Goal: Information Seeking & Learning: Check status

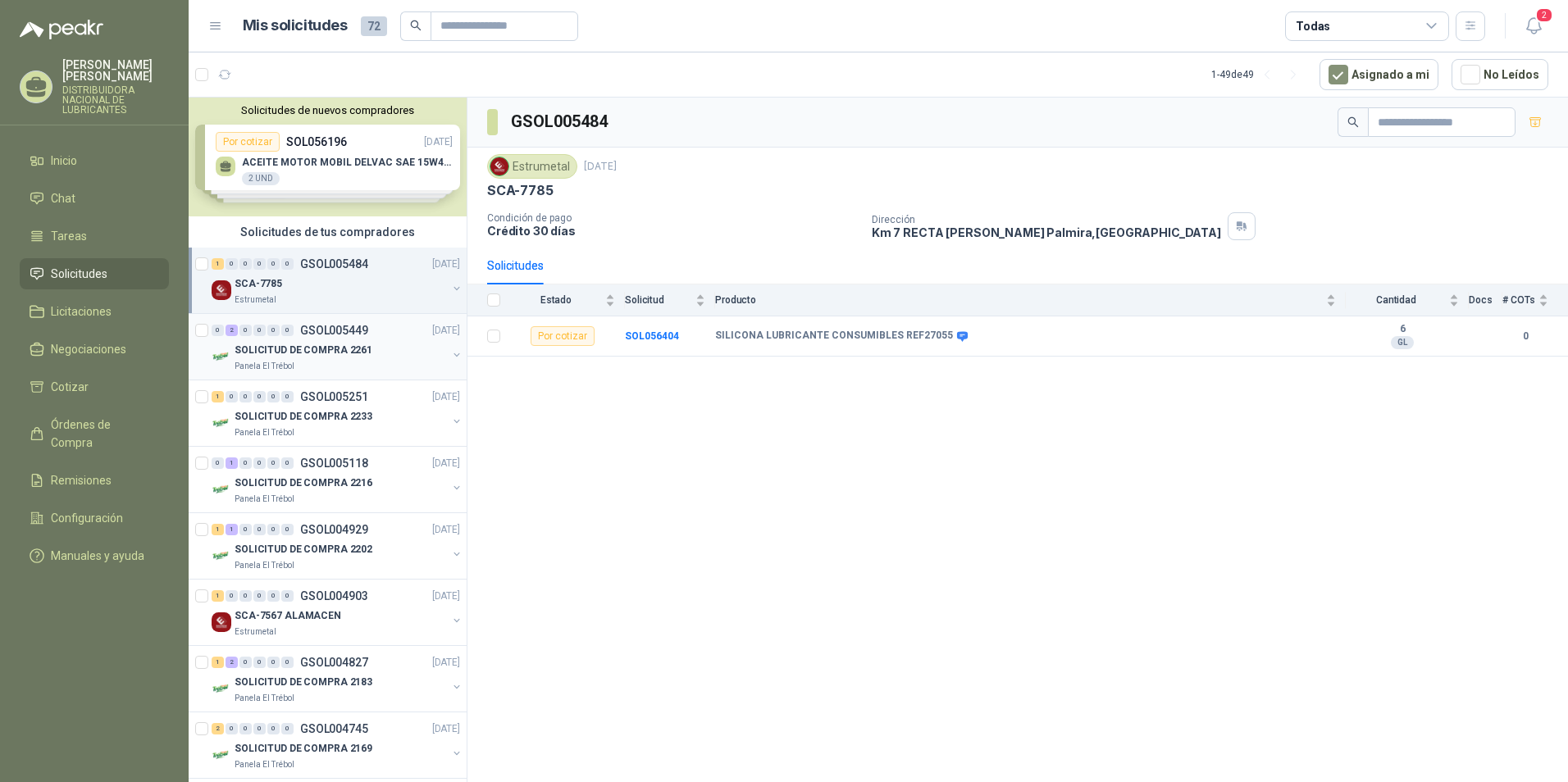
click at [417, 347] on div "SOLICITUD DE COMPRA 2261" at bounding box center [341, 350] width 213 height 20
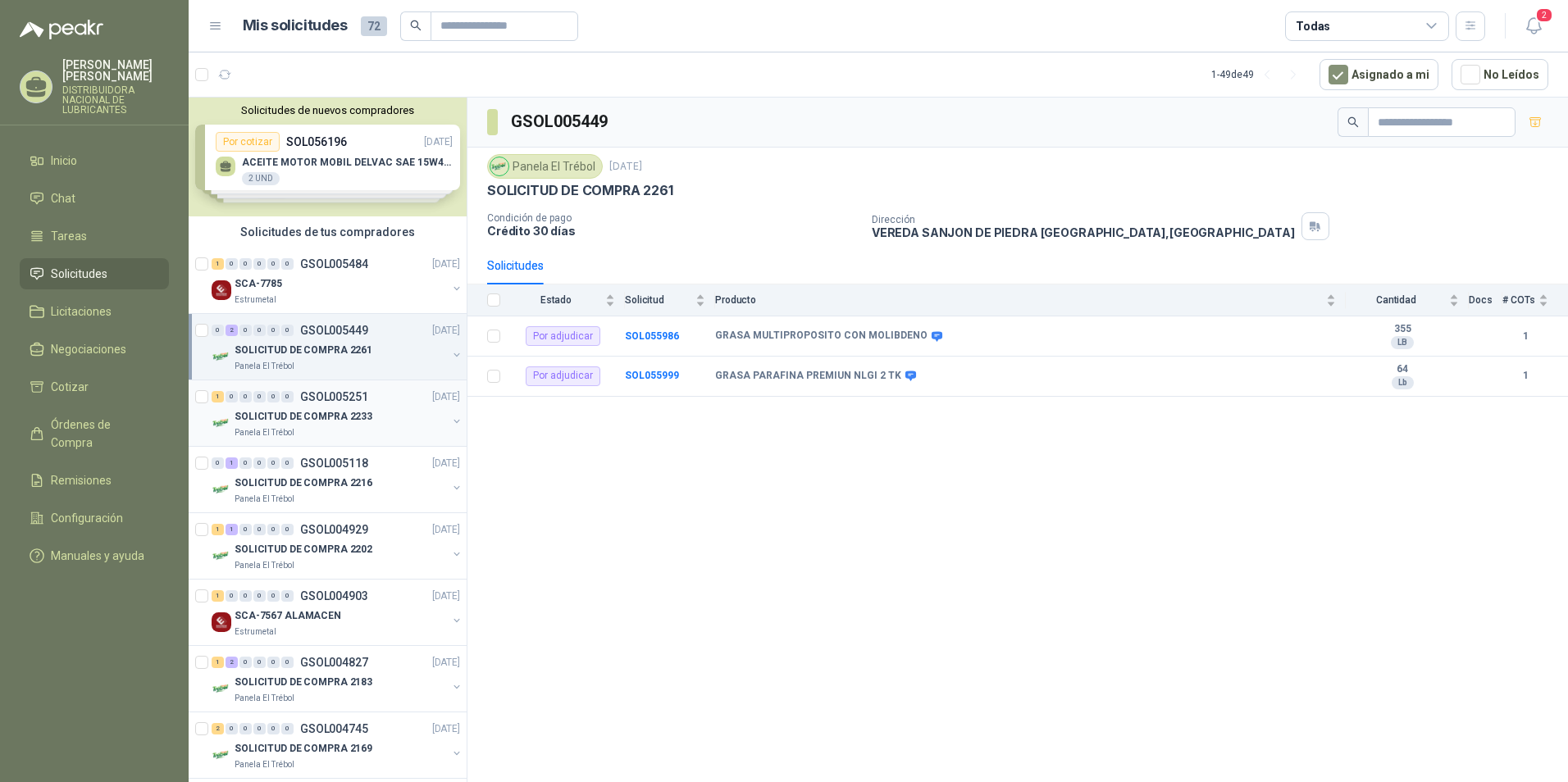
click at [327, 428] on div "Panela El Trébol" at bounding box center [341, 433] width 213 height 13
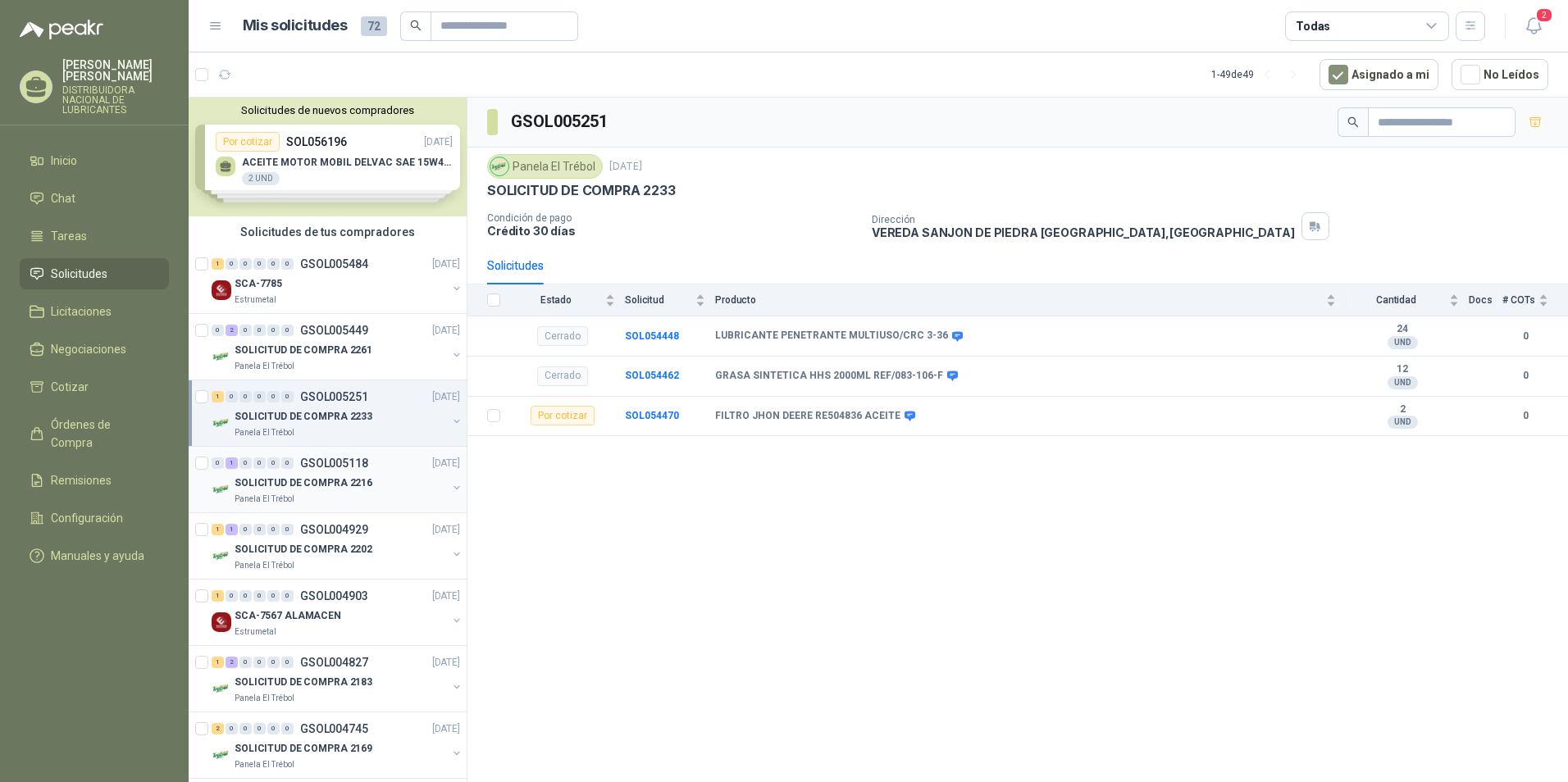
click at [327, 474] on div "SOLICITUD DE COMPRA 2216" at bounding box center [341, 482] width 213 height 20
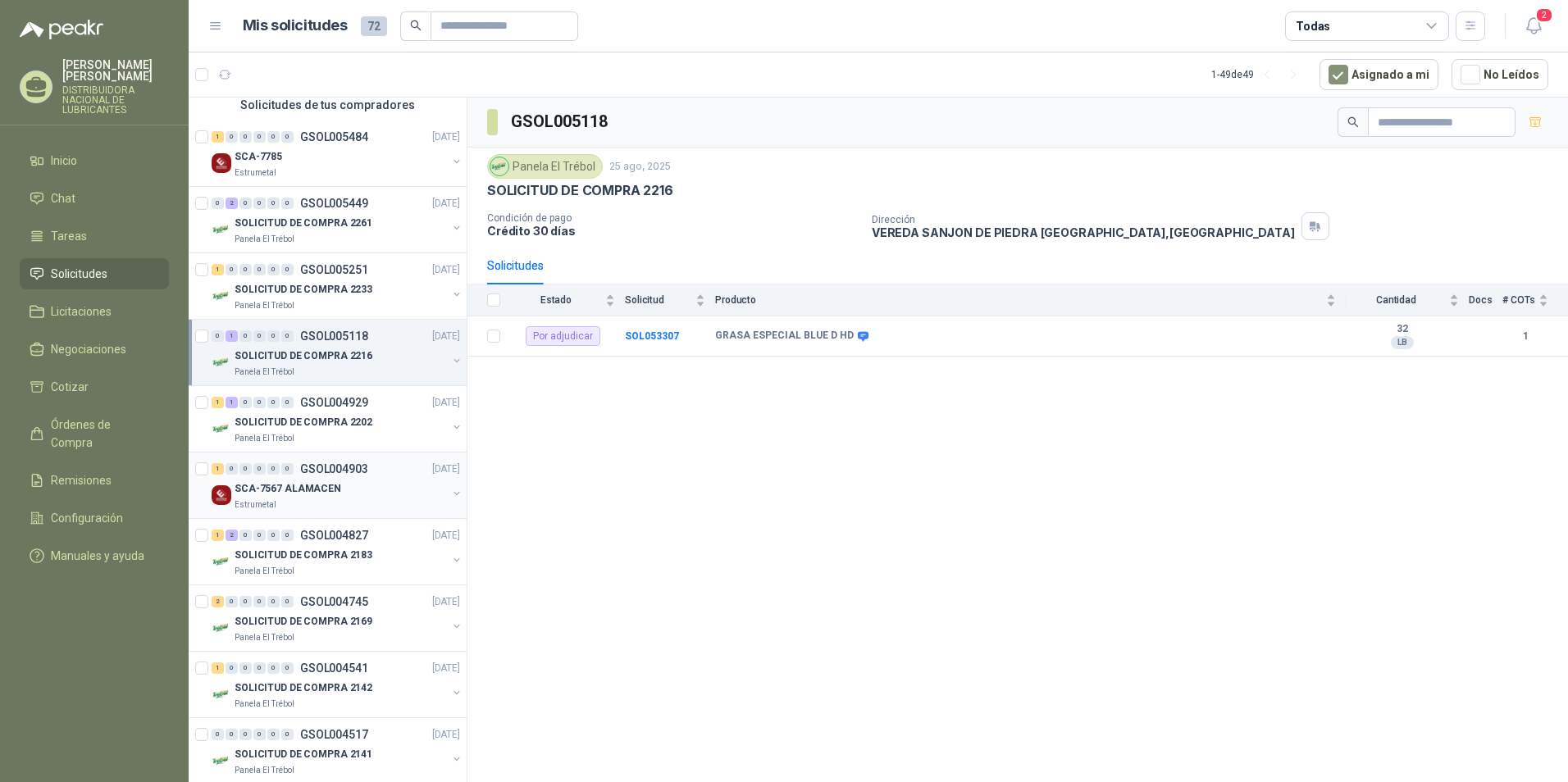
scroll to position [164, 0]
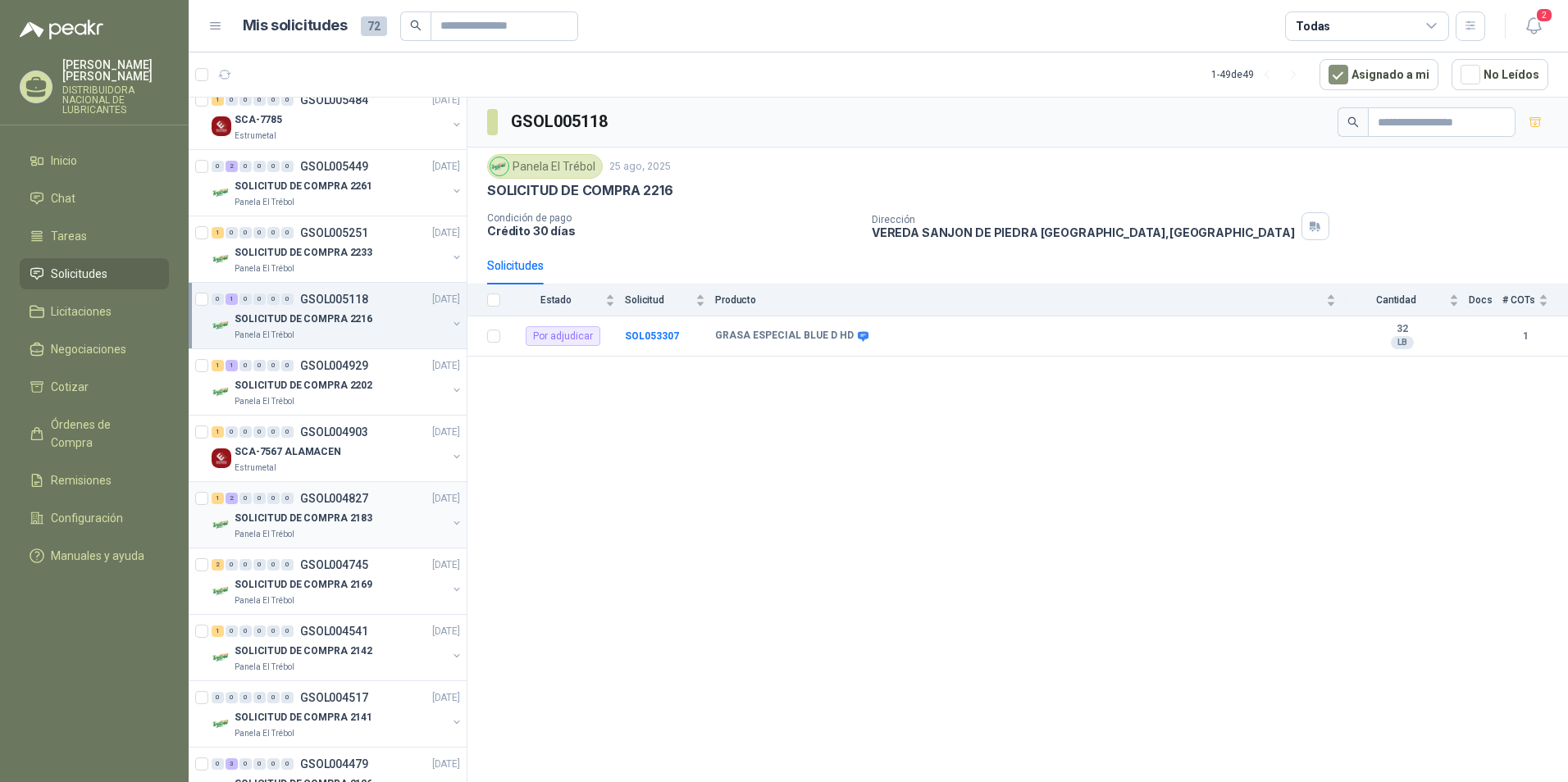
click at [340, 522] on p "SOLICITUD DE COMPRA 2183" at bounding box center [303, 519] width 138 height 16
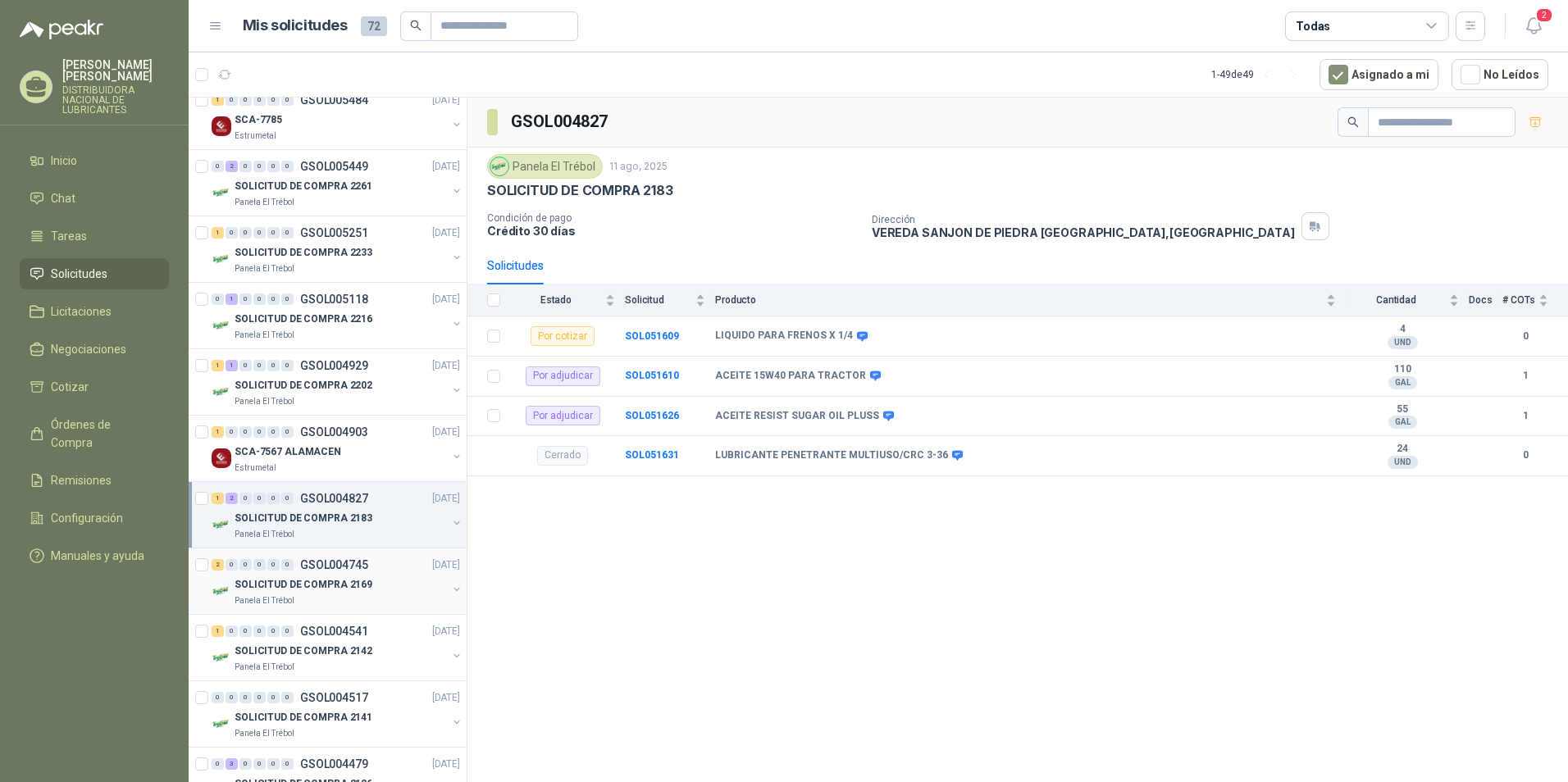
click at [355, 587] on p "SOLICITUD DE COMPRA 2169" at bounding box center [303, 585] width 138 height 16
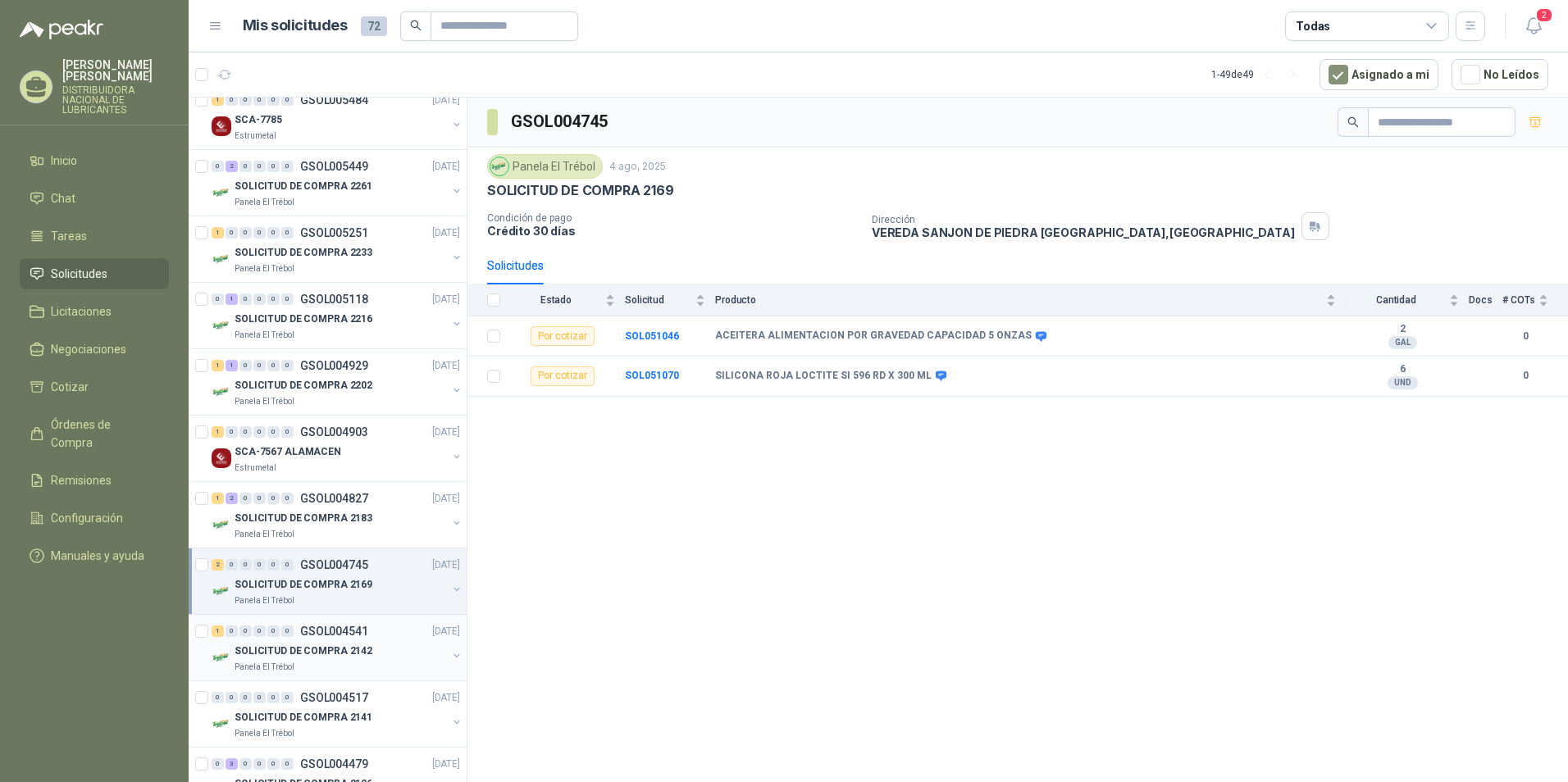
click at [331, 652] on p "SOLICITUD DE COMPRA 2142" at bounding box center [303, 651] width 138 height 16
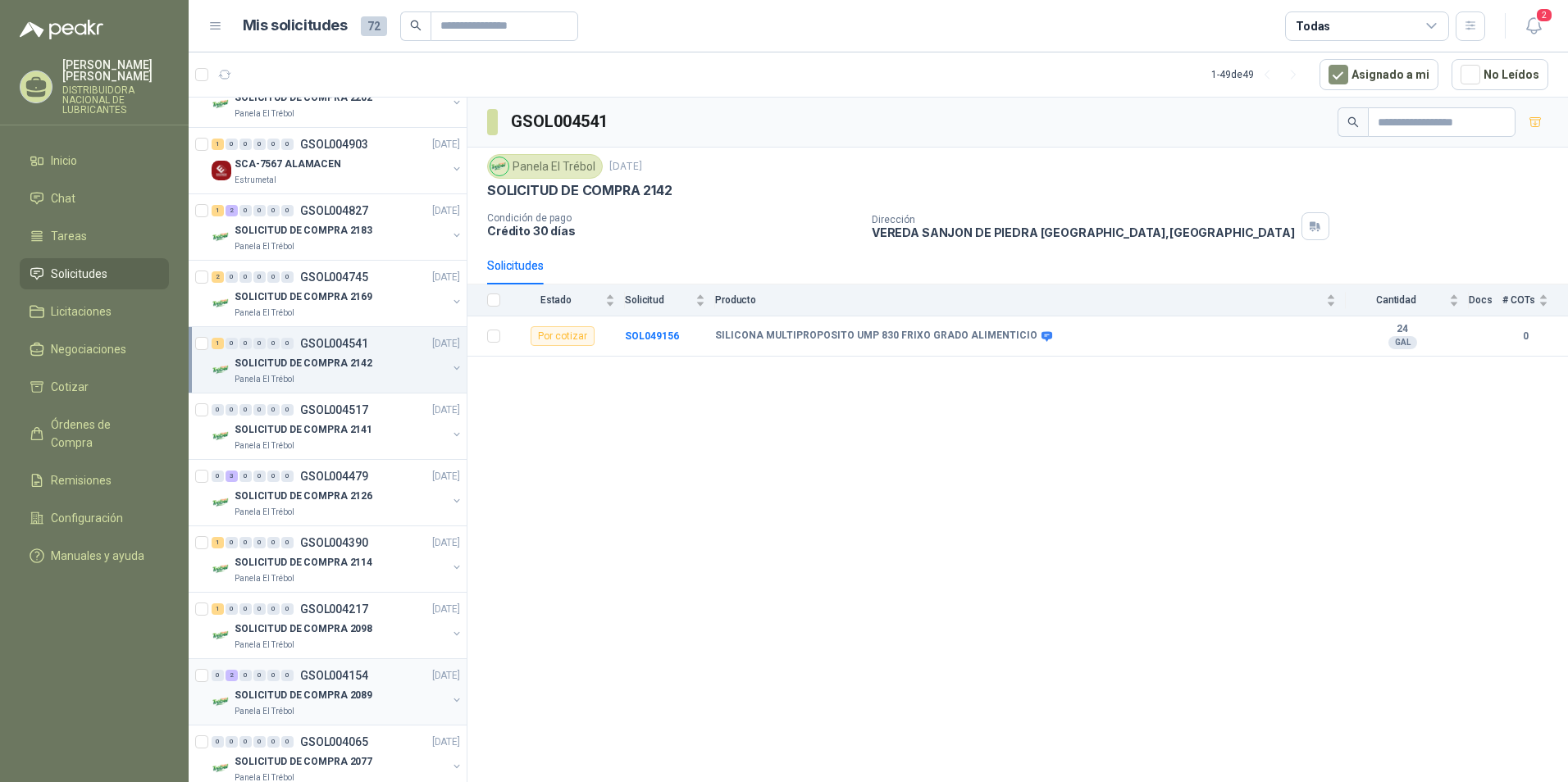
scroll to position [492, 0]
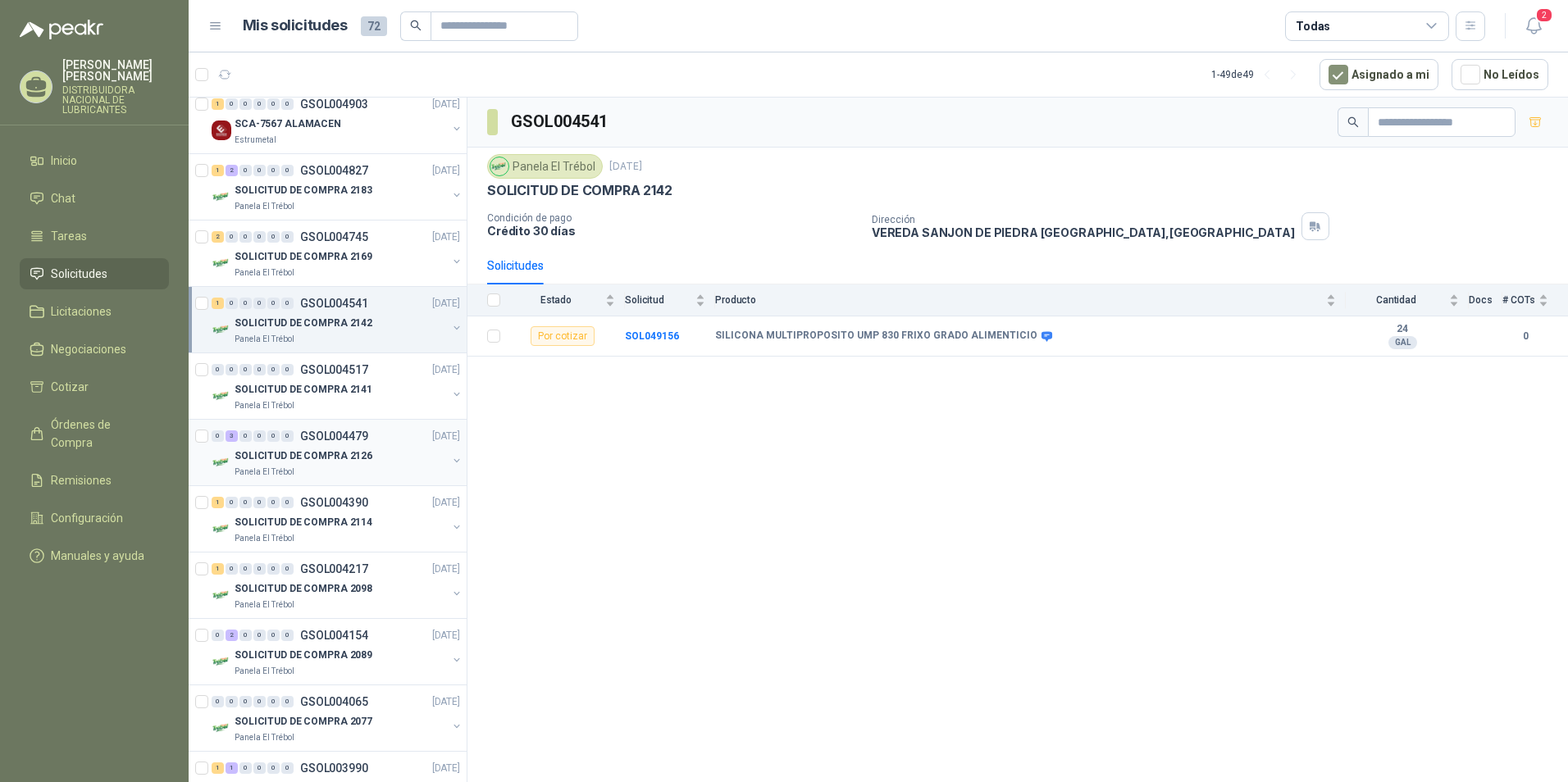
click at [352, 454] on p "SOLICITUD DE COMPRA 2126" at bounding box center [303, 456] width 138 height 16
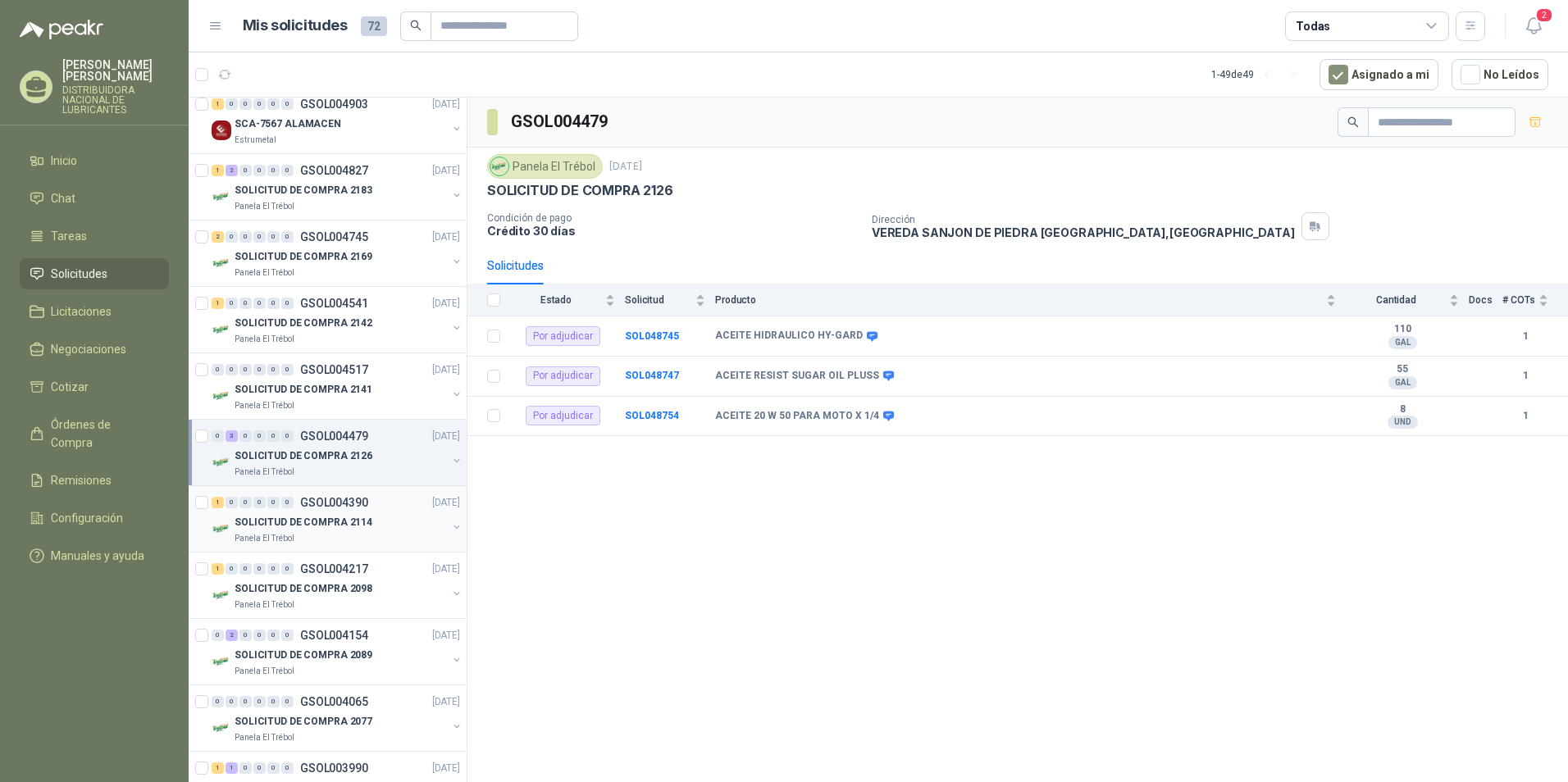
click at [363, 523] on p "SOLICITUD DE COMPRA 2114" at bounding box center [303, 522] width 138 height 16
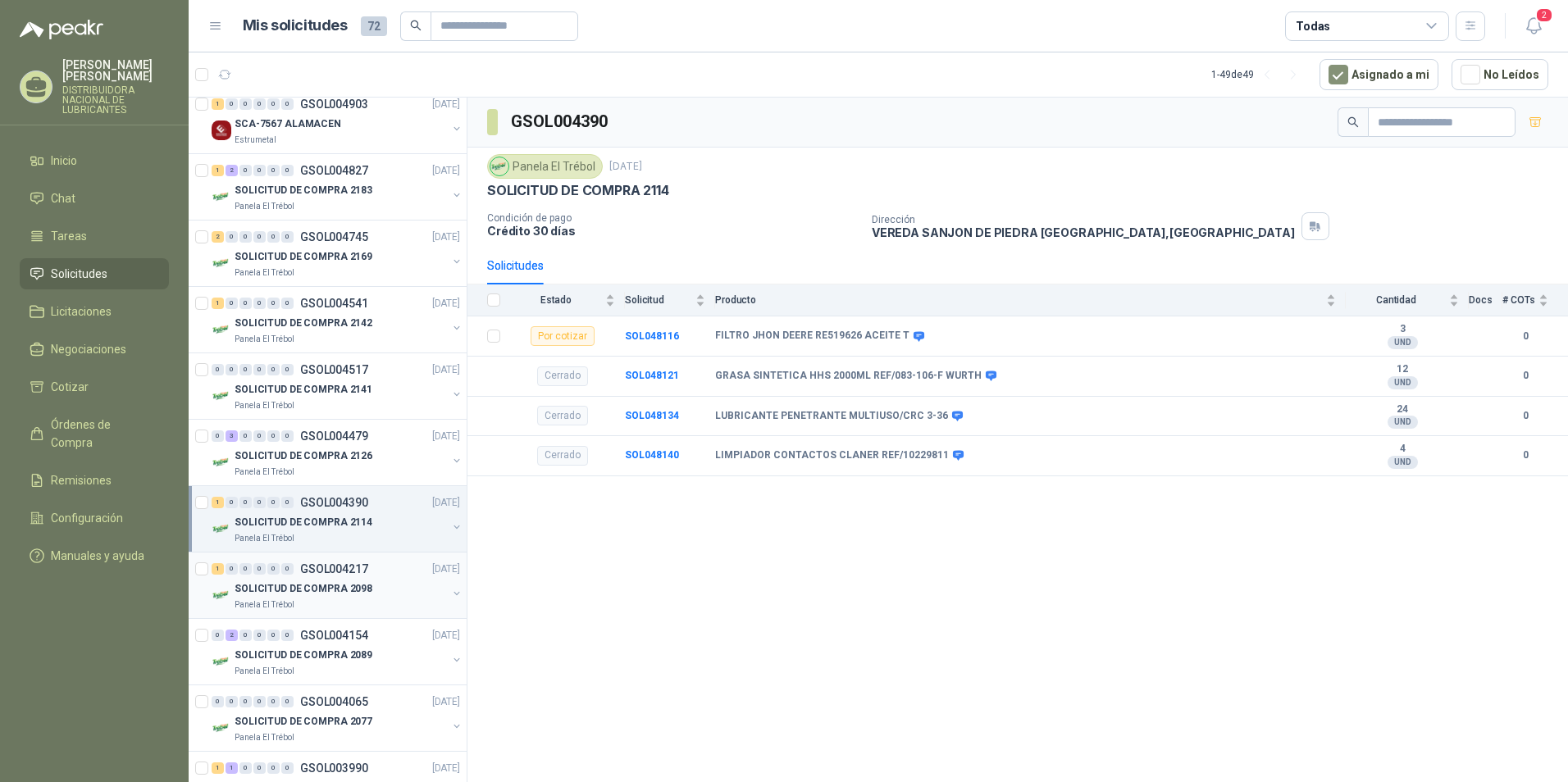
click at [361, 594] on p "SOLICITUD DE COMPRA 2098" at bounding box center [303, 590] width 138 height 16
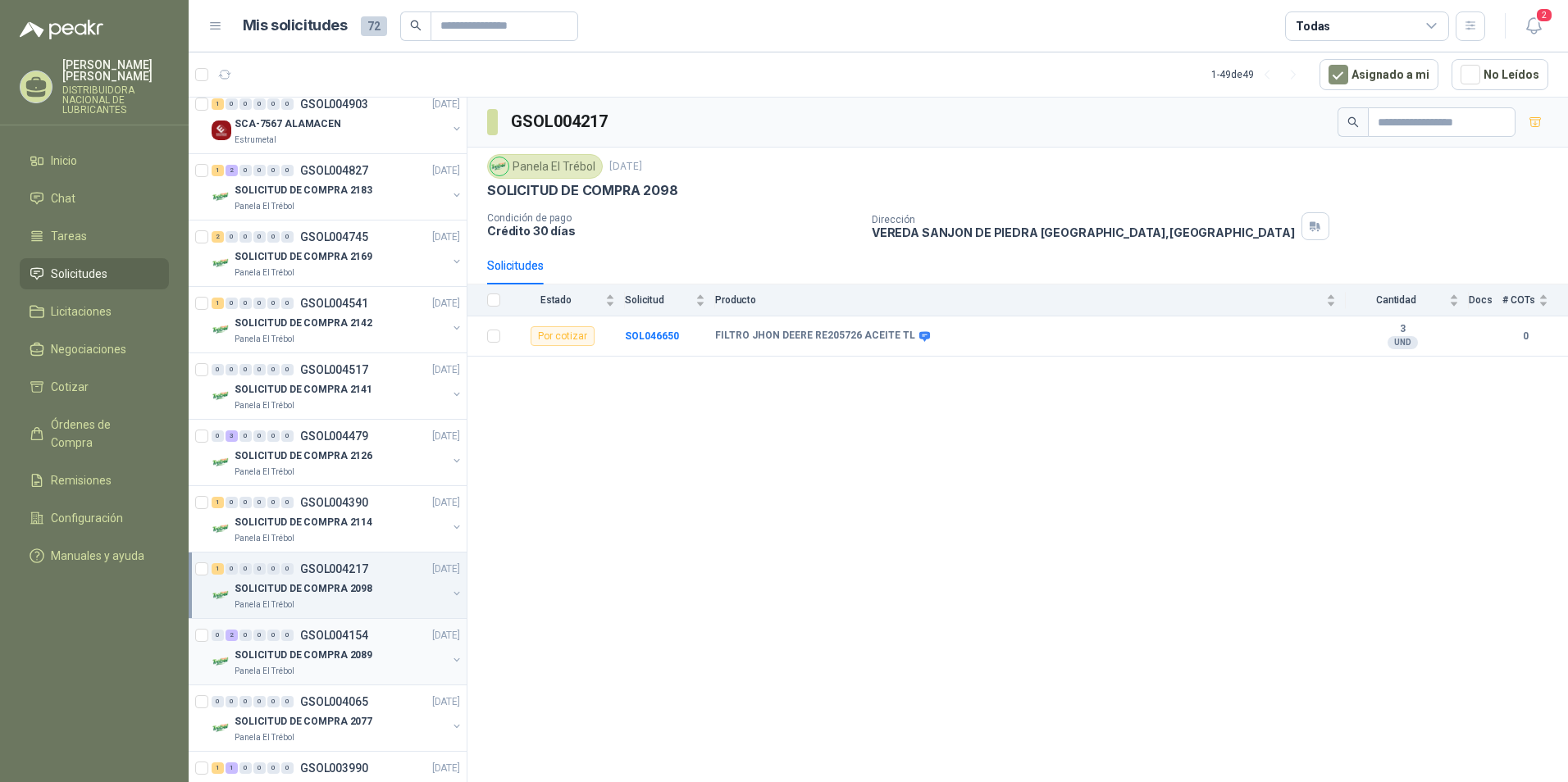
click at [362, 662] on p "SOLICITUD DE COMPRA 2089" at bounding box center [303, 656] width 138 height 16
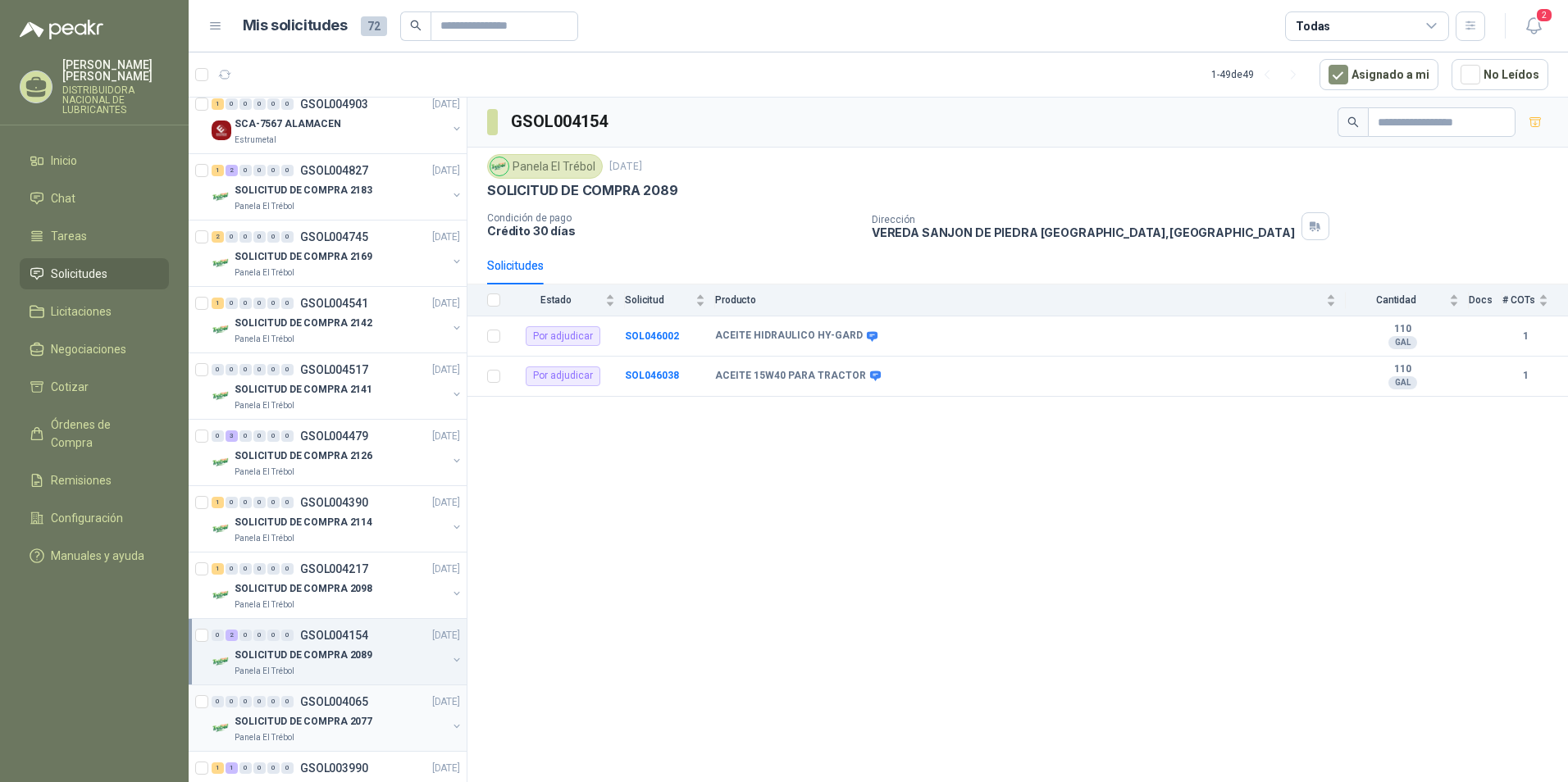
scroll to position [574, 0]
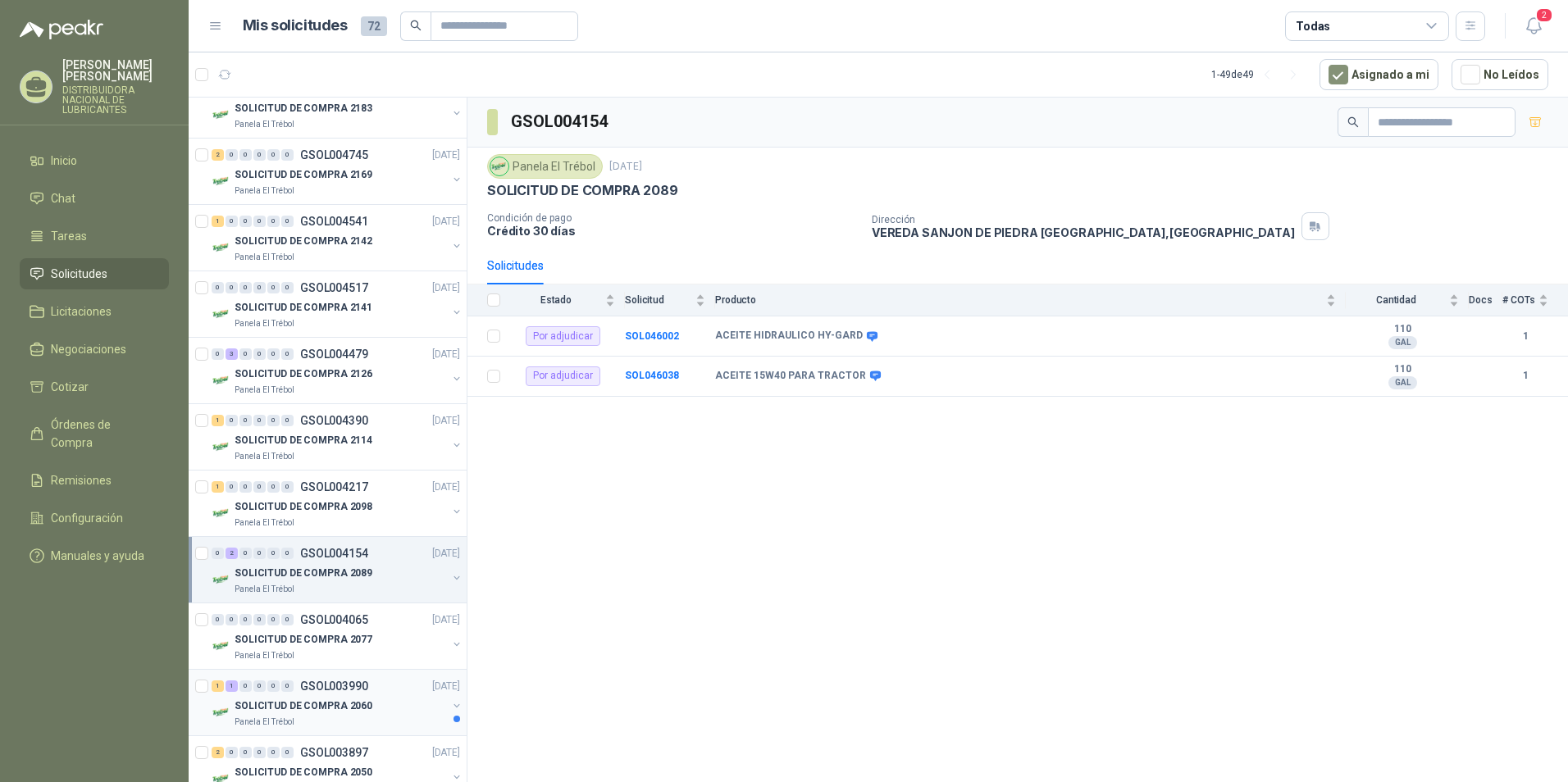
click at [345, 697] on div "SOLICITUD DE COMPRA 2060" at bounding box center [341, 705] width 213 height 20
click at [367, 575] on div "SOLICITUD DE COMPRA 2089" at bounding box center [341, 573] width 213 height 20
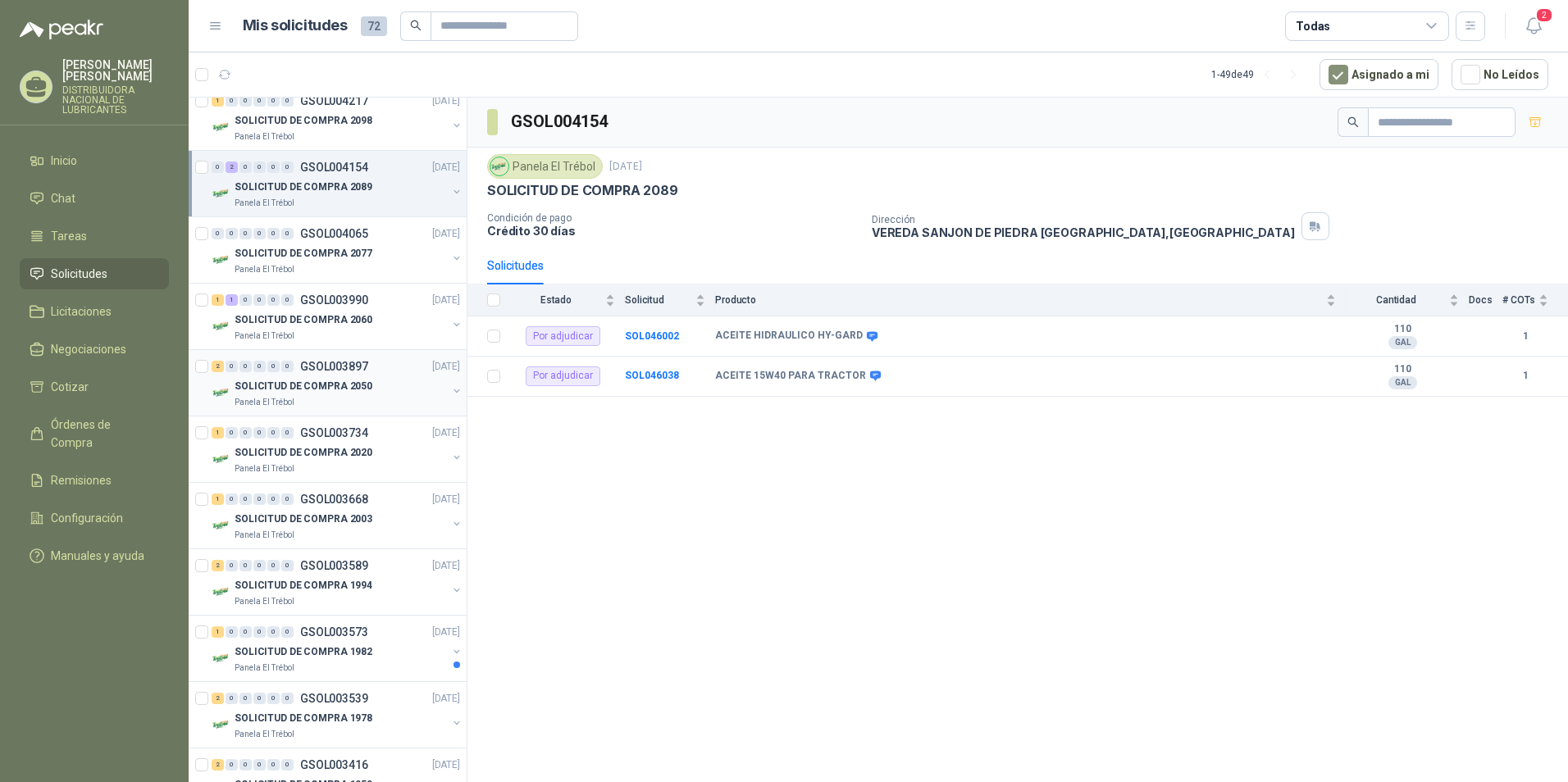
scroll to position [984, 0]
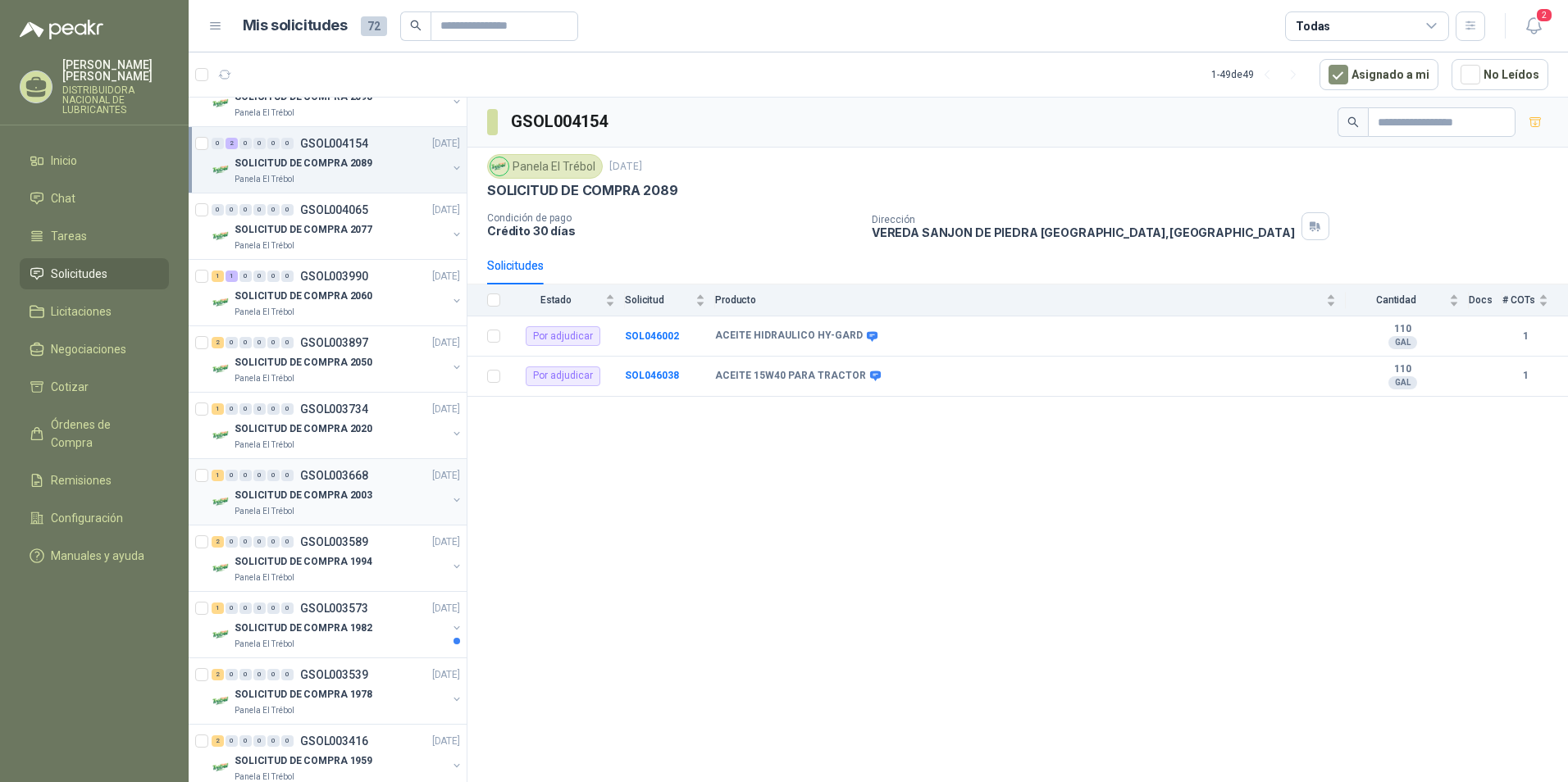
click at [377, 484] on div "1 0 0 0 0 0 GSOL003668 [DATE]" at bounding box center [337, 475] width 252 height 20
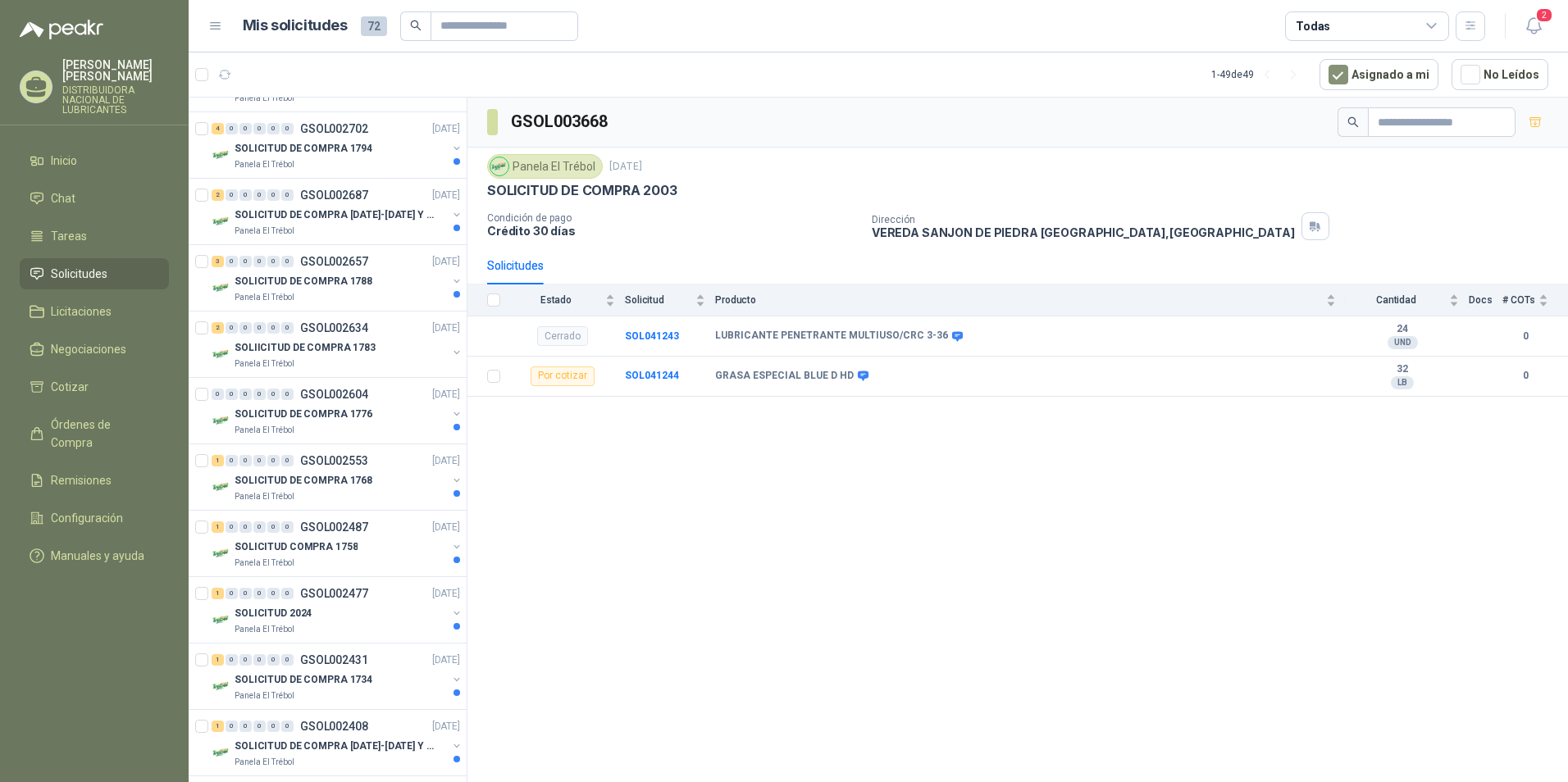
scroll to position [2737, 0]
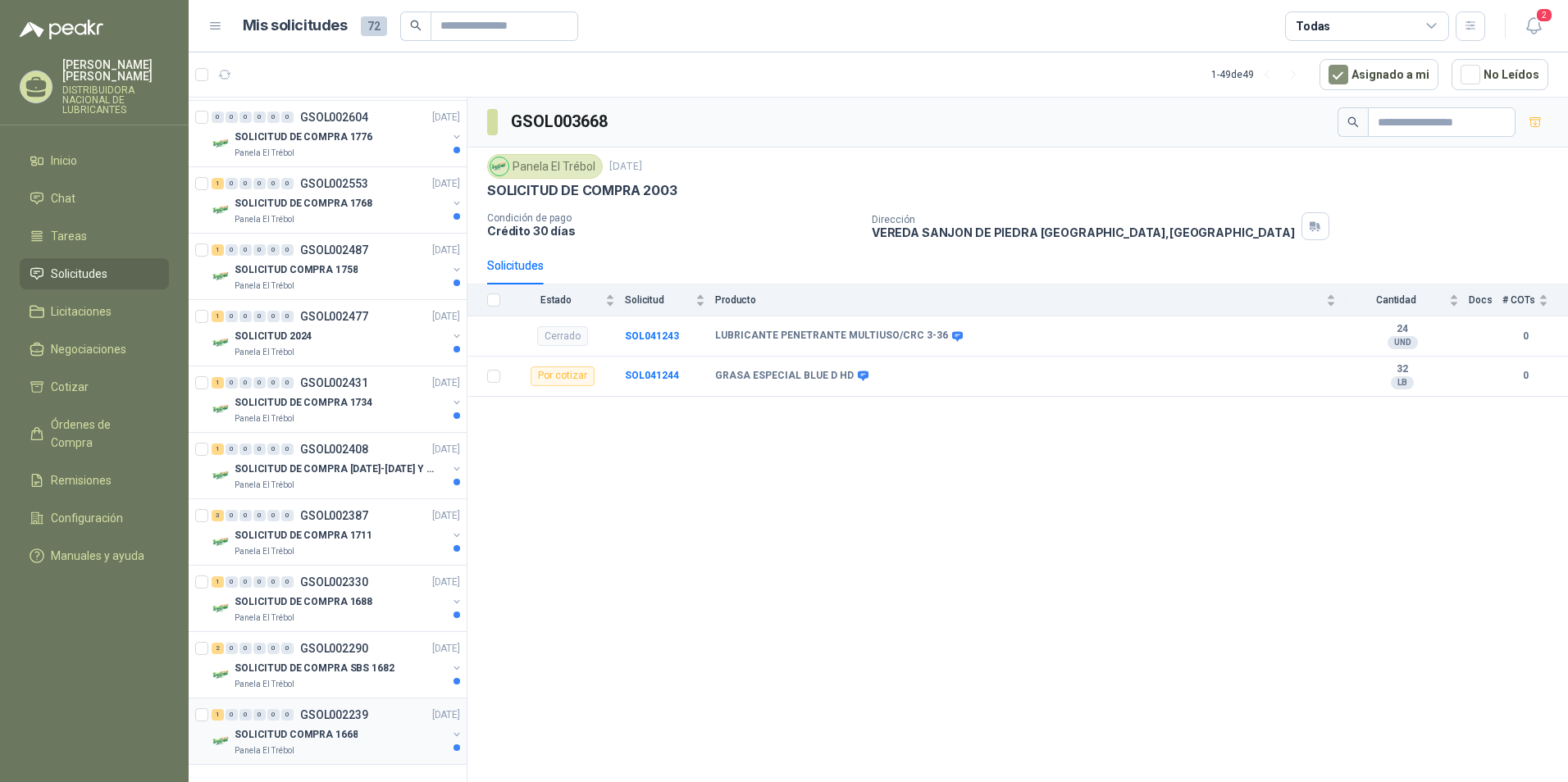
drag, startPoint x: 382, startPoint y: 465, endPoint x: 384, endPoint y: 737, distance: 272.0
click at [384, 737] on div "SOLICITUD COMPRA 1668" at bounding box center [341, 734] width 213 height 20
click at [401, 672] on div "SOLICITUD DE COMPRA SBS 1682" at bounding box center [341, 668] width 213 height 20
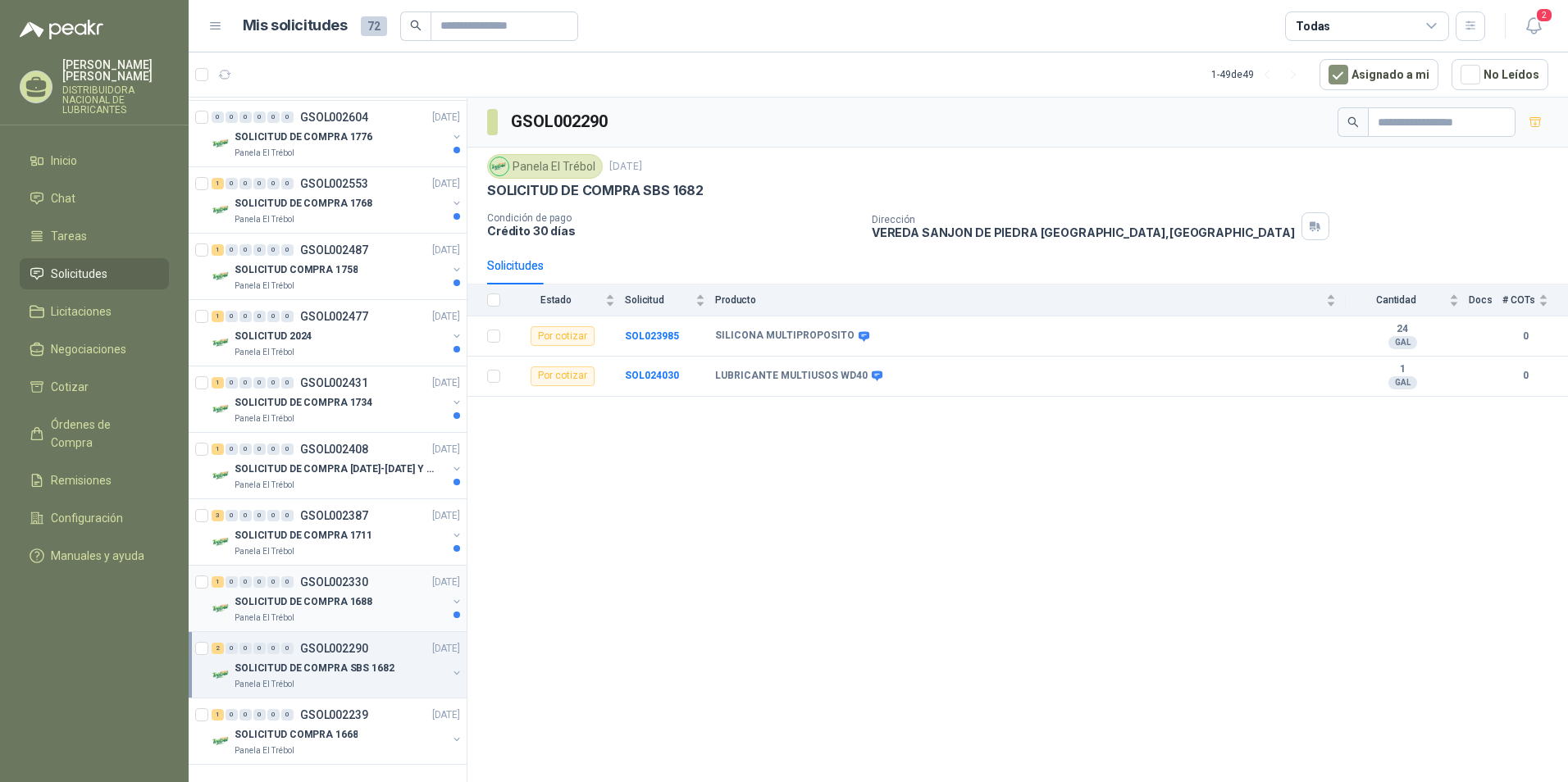
click at [401, 602] on div "SOLICITUD DE COMPRA 1688" at bounding box center [341, 602] width 213 height 20
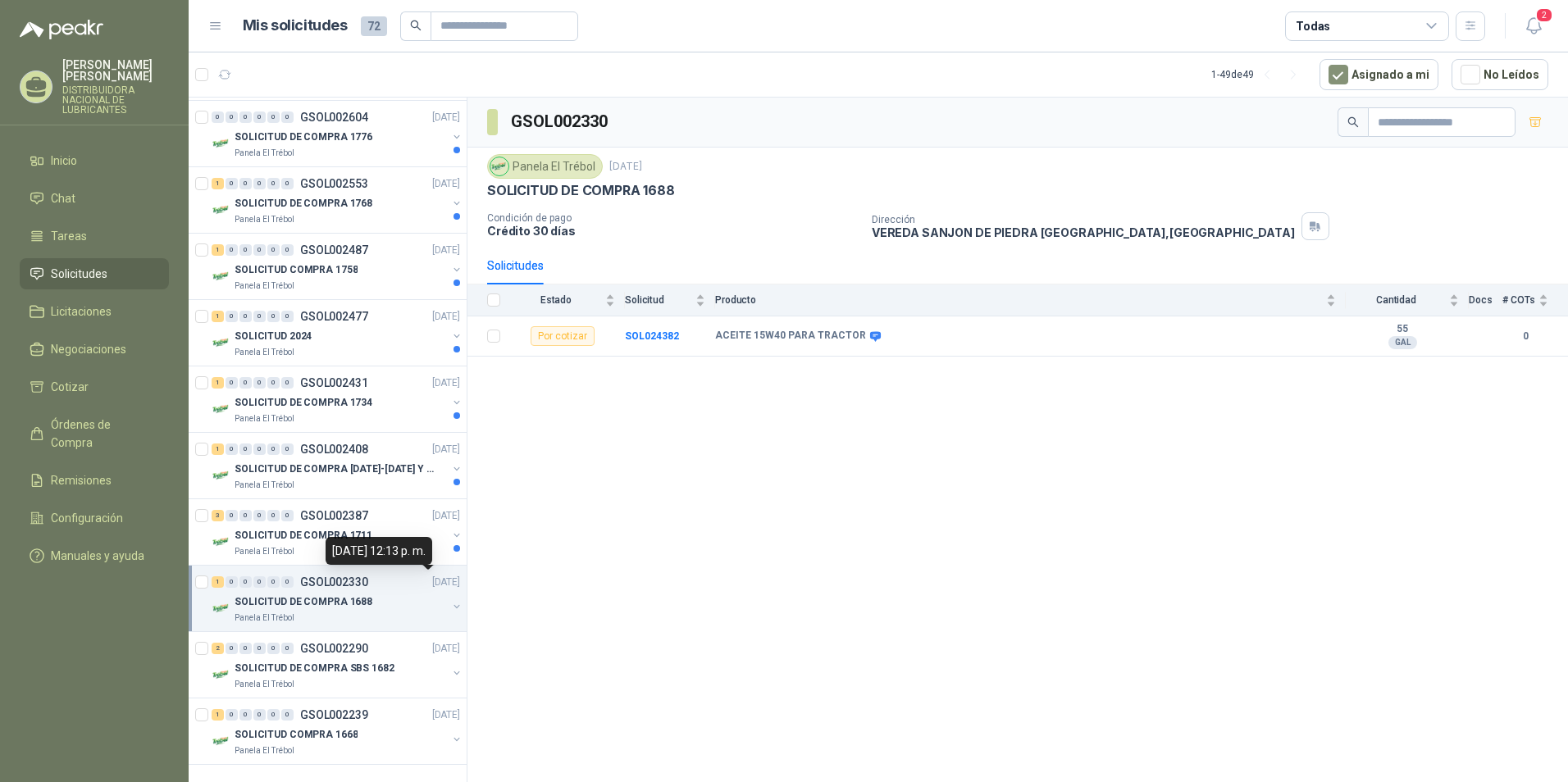
click at [388, 543] on div "[DATE] 12:13 p. m." at bounding box center [379, 551] width 106 height 28
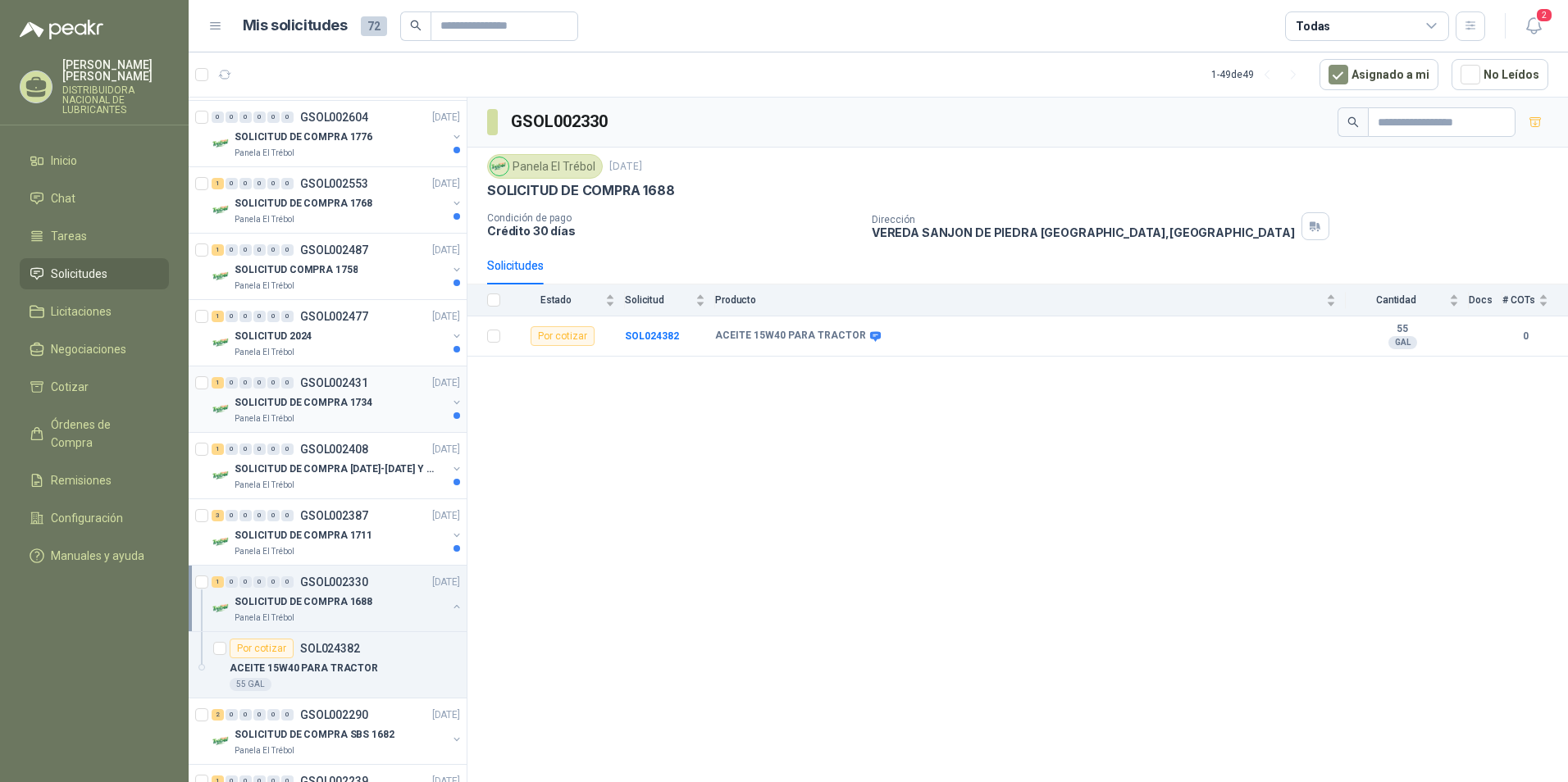
click at [356, 395] on p "SOLICITUD DE COMPRA 1734" at bounding box center [303, 403] width 138 height 16
click at [356, 415] on div "Panela El Trébol" at bounding box center [341, 419] width 213 height 13
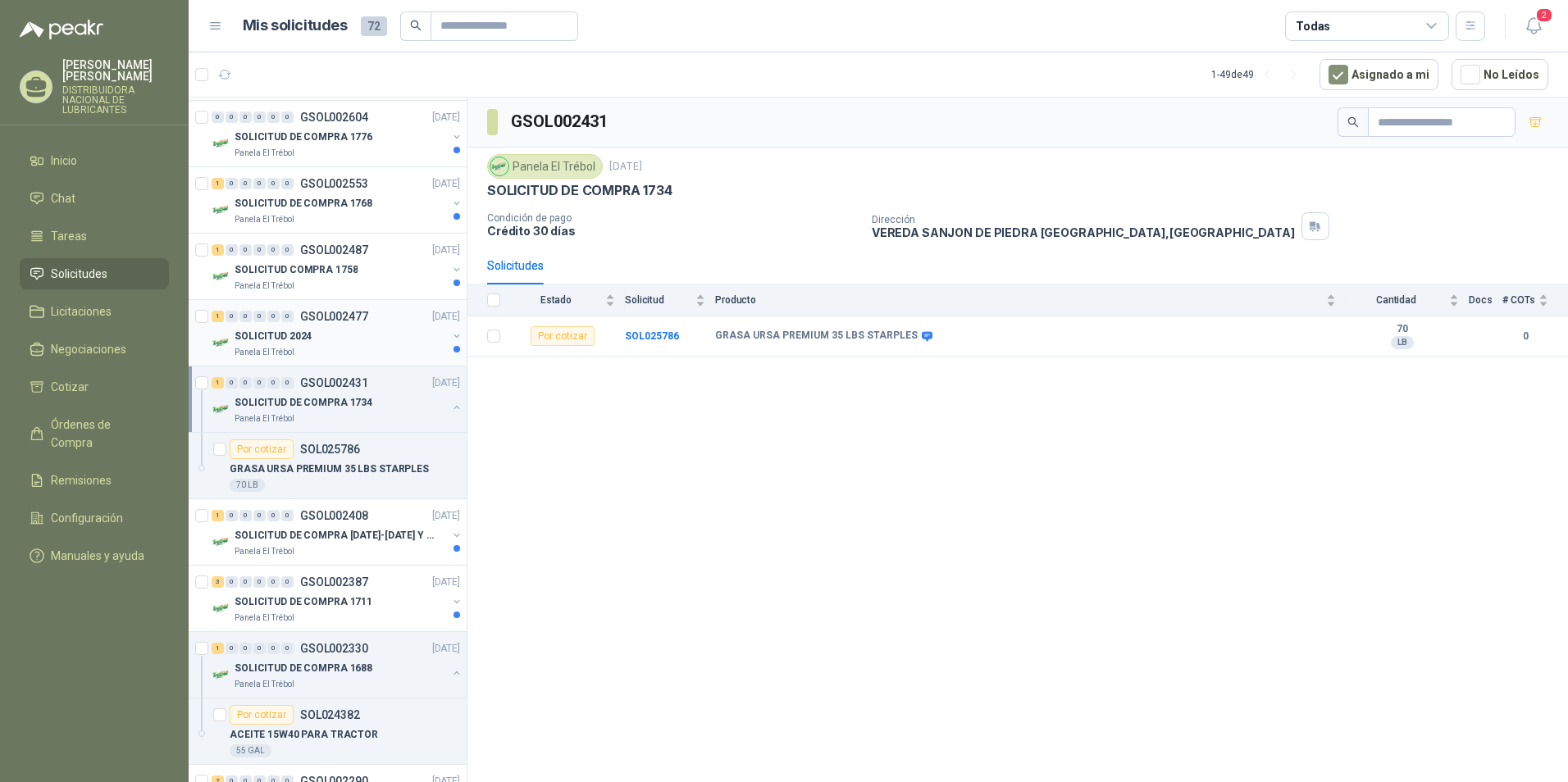
click at [369, 340] on div "SOLICITUD 2024" at bounding box center [341, 336] width 213 height 20
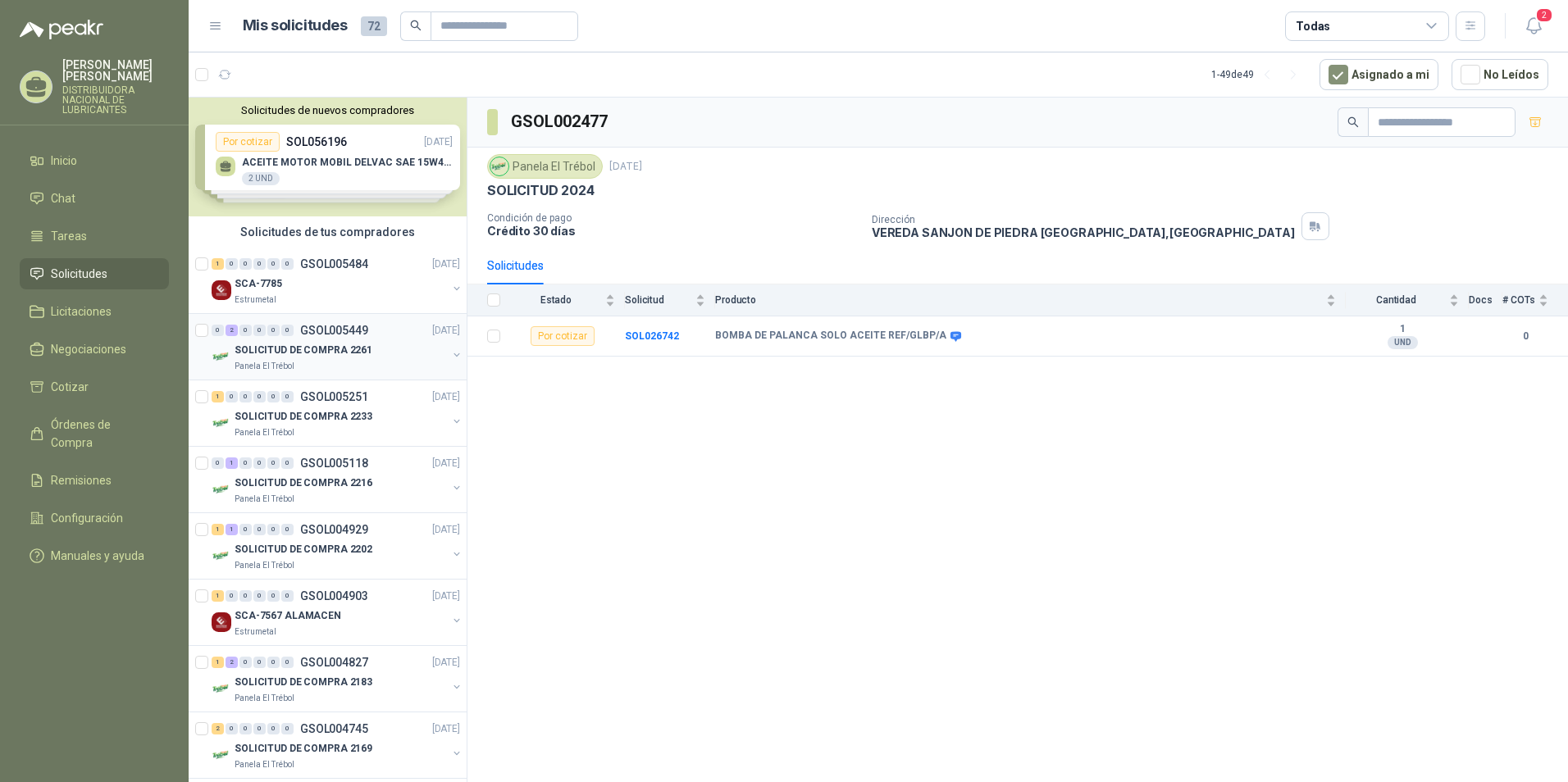
click at [345, 344] on p "SOLICITUD DE COMPRA 2261" at bounding box center [303, 351] width 138 height 16
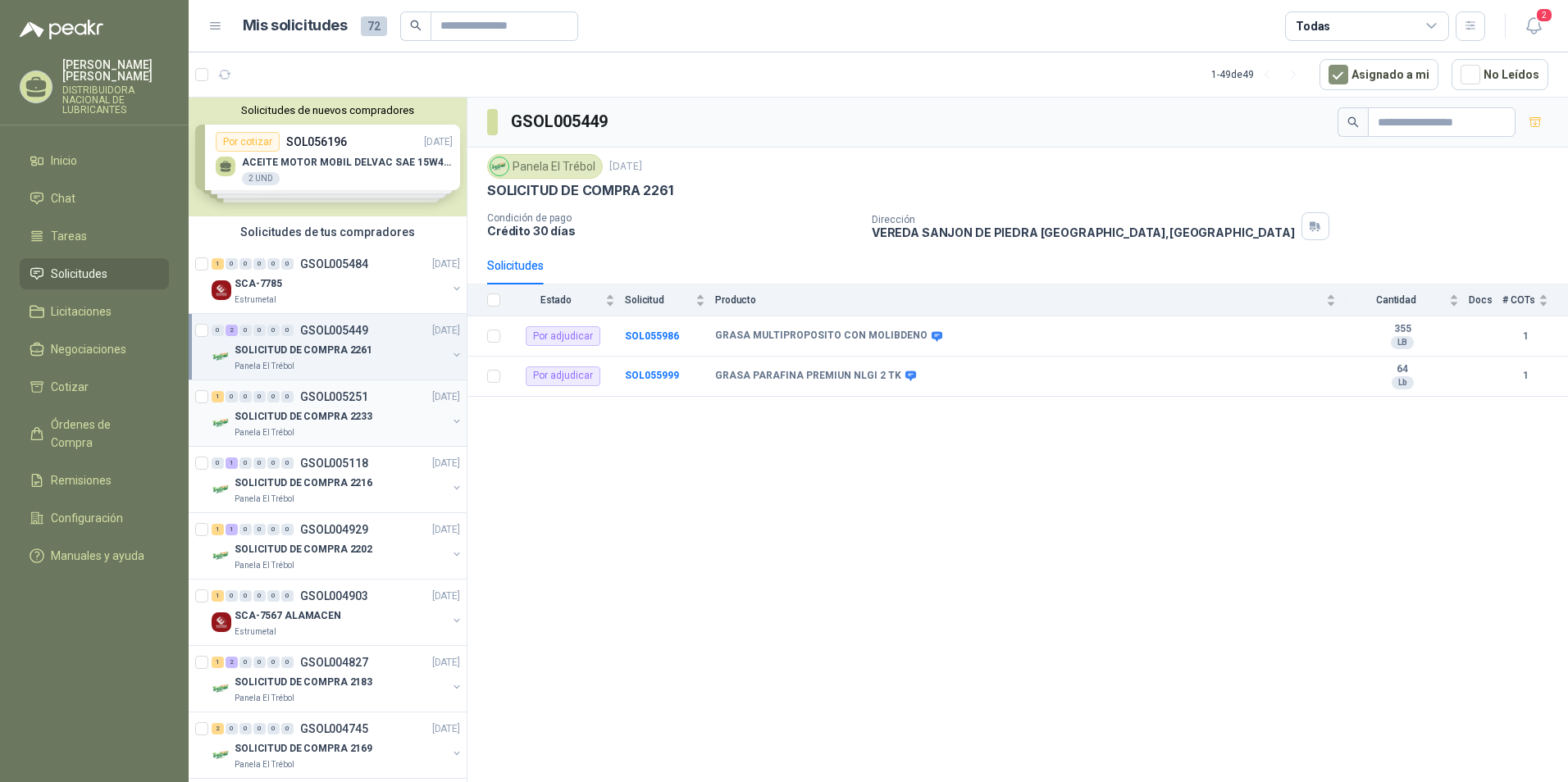
click at [324, 417] on p "SOLICITUD DE COMPRA 2233" at bounding box center [303, 417] width 138 height 16
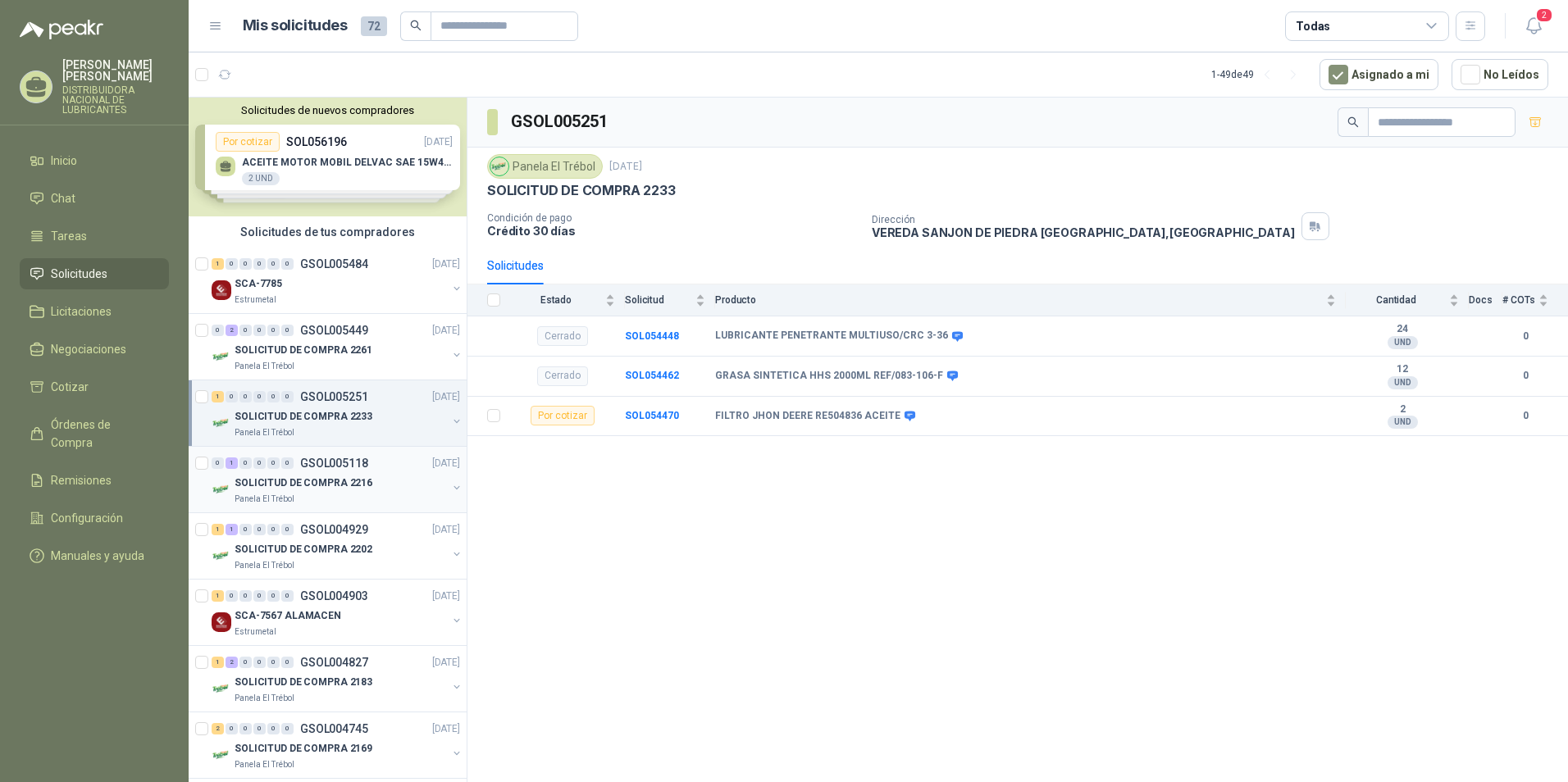
click at [315, 483] on p "SOLICITUD DE COMPRA 2216" at bounding box center [303, 483] width 138 height 16
